Goal: Ask a question

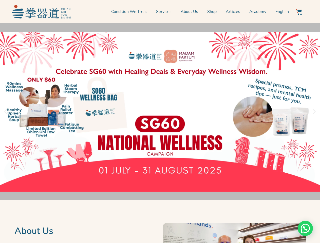
click at [306, 229] on div "Need help?" at bounding box center [305, 228] width 15 height 15
